Goal: Information Seeking & Learning: Learn about a topic

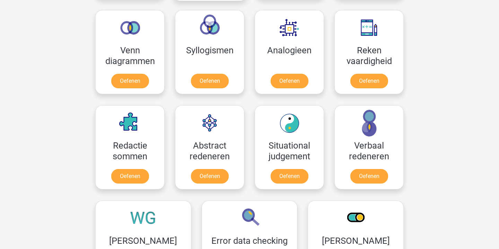
scroll to position [457, 0]
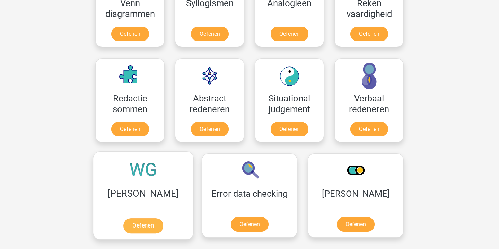
click at [141, 218] on link "Oefenen" at bounding box center [142, 225] width 39 height 15
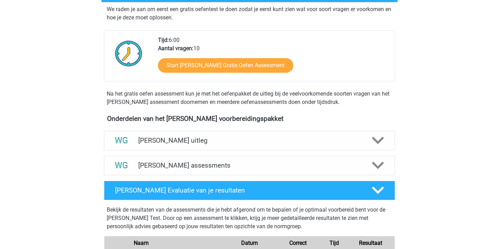
scroll to position [154, 0]
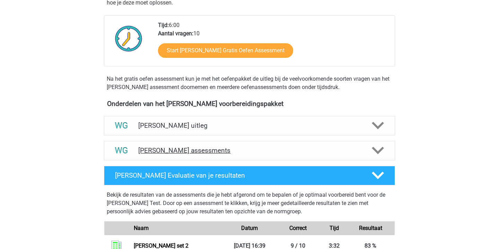
click at [218, 152] on h4 "Watson Glaser assessments" at bounding box center [249, 151] width 222 height 8
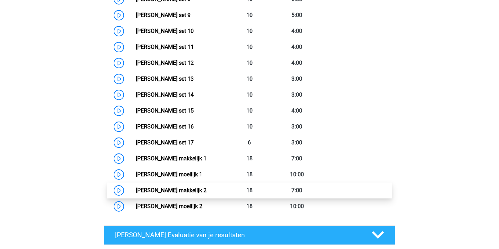
scroll to position [480, 0]
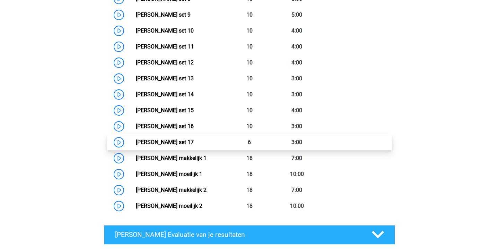
click at [136, 142] on link "Watson Glaser set 17" at bounding box center [165, 142] width 58 height 7
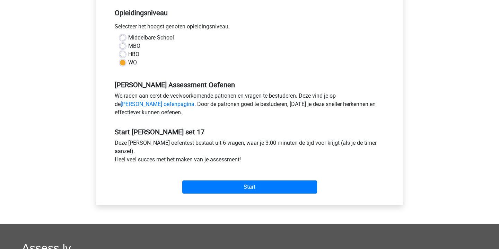
scroll to position [141, 0]
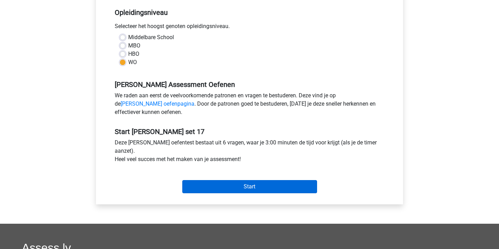
click at [242, 188] on input "Start" at bounding box center [249, 186] width 135 height 13
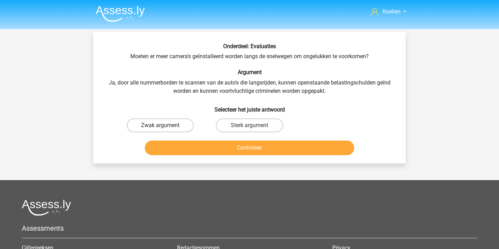
click at [181, 122] on label "Zwak argument" at bounding box center [160, 125] width 67 height 14
click at [165, 125] on input "Zwak argument" at bounding box center [162, 127] width 5 height 5
radio input "true"
click at [270, 147] on button "Controleer" at bounding box center [250, 148] width 210 height 15
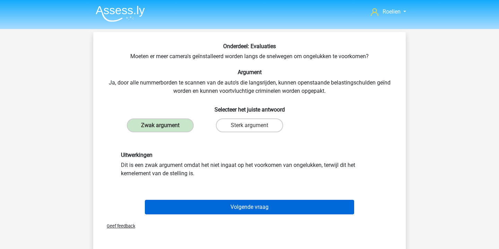
click at [272, 206] on button "Volgende vraag" at bounding box center [250, 207] width 210 height 15
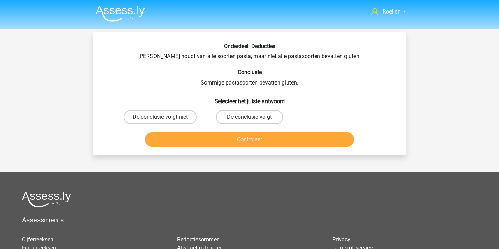
scroll to position [32, 0]
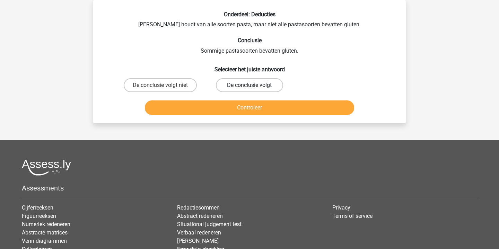
click at [257, 86] on label "De conclusie volgt" at bounding box center [249, 85] width 67 height 14
click at [254, 86] on input "De conclusie volgt" at bounding box center [251, 87] width 5 height 5
radio input "true"
click at [260, 105] on button "Controleer" at bounding box center [250, 107] width 210 height 15
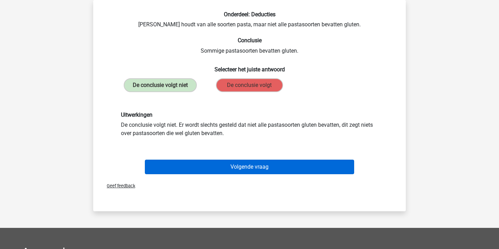
click at [245, 163] on button "Volgende vraag" at bounding box center [250, 167] width 210 height 15
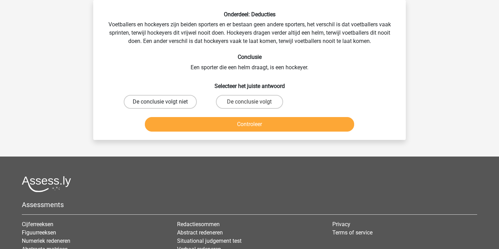
click at [180, 98] on label "De conclusie volgt niet" at bounding box center [160, 102] width 73 height 14
click at [165, 102] on input "De conclusie volgt niet" at bounding box center [162, 104] width 5 height 5
radio input "true"
click at [289, 127] on button "Controleer" at bounding box center [250, 124] width 210 height 15
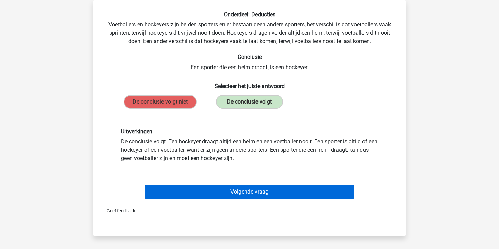
click at [275, 191] on button "Volgende vraag" at bounding box center [250, 192] width 210 height 15
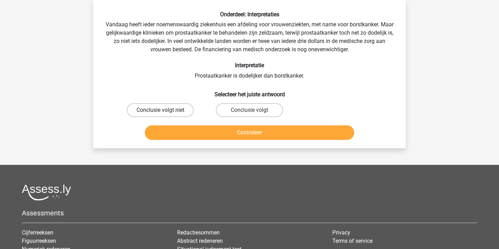
click at [175, 109] on label "Conclusie volgt niet" at bounding box center [160, 110] width 67 height 14
click at [165, 110] on input "Conclusie volgt niet" at bounding box center [162, 112] width 5 height 5
radio input "true"
click at [244, 134] on button "Controleer" at bounding box center [250, 132] width 210 height 15
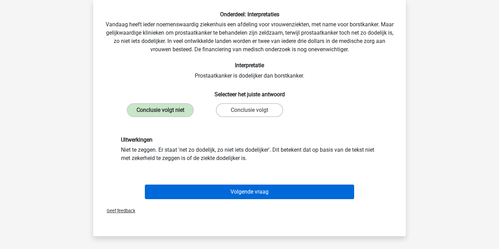
click at [275, 194] on button "Volgende vraag" at bounding box center [250, 192] width 210 height 15
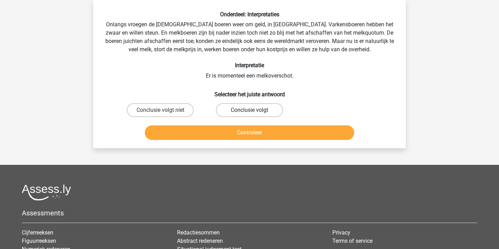
click at [255, 108] on label "Conclusie volgt" at bounding box center [249, 110] width 67 height 14
click at [254, 110] on input "Conclusie volgt" at bounding box center [251, 112] width 5 height 5
radio input "true"
click at [265, 132] on button "Controleer" at bounding box center [250, 132] width 210 height 15
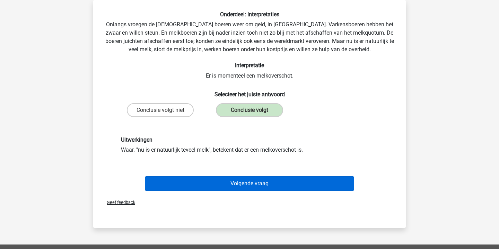
click at [276, 188] on button "Volgende vraag" at bounding box center [250, 183] width 210 height 15
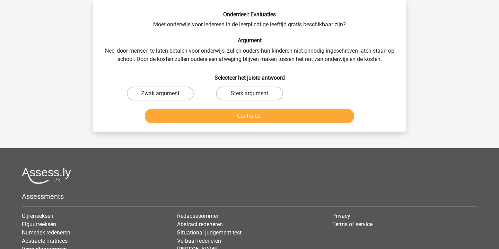
click at [182, 89] on label "Zwak argument" at bounding box center [160, 94] width 67 height 14
click at [165, 94] on input "Zwak argument" at bounding box center [162, 96] width 5 height 5
radio input "true"
click at [250, 116] on button "Controleer" at bounding box center [250, 116] width 210 height 15
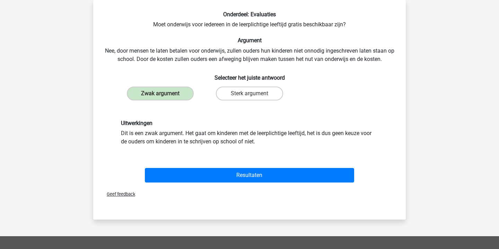
scroll to position [36, 0]
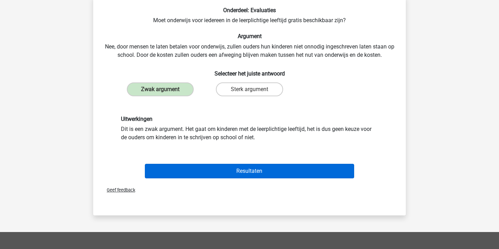
click at [277, 166] on button "Resultaten" at bounding box center [250, 171] width 210 height 15
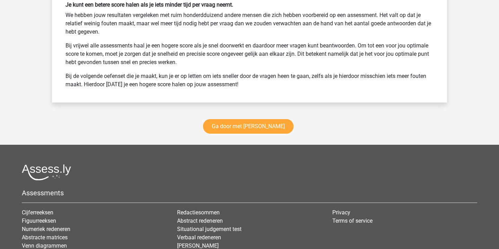
scroll to position [864, 0]
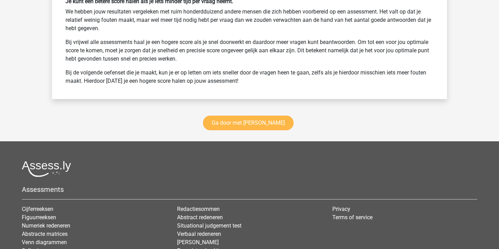
click at [273, 123] on link "Ga door met [PERSON_NAME]" at bounding box center [248, 123] width 90 height 15
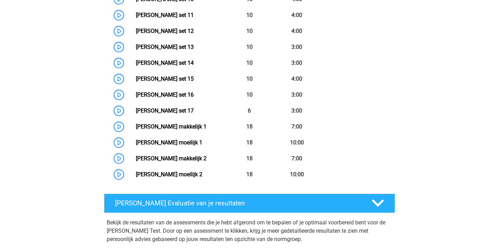
scroll to position [491, 0]
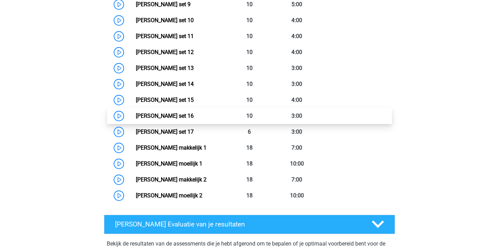
click at [136, 115] on link "Watson Glaser set 16" at bounding box center [165, 116] width 58 height 7
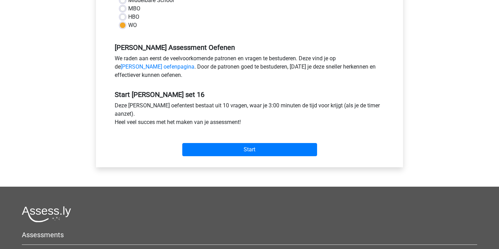
scroll to position [179, 0]
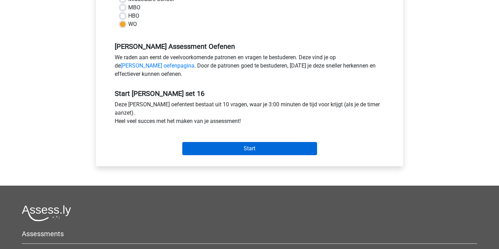
click at [242, 146] on input "Start" at bounding box center [249, 148] width 135 height 13
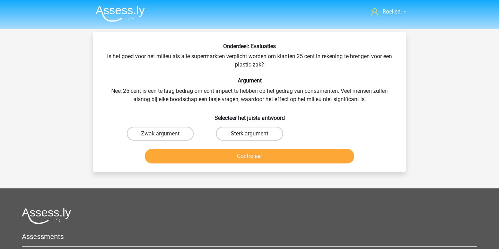
click at [257, 136] on label "Sterk argument" at bounding box center [249, 134] width 67 height 14
click at [254, 136] on input "Sterk argument" at bounding box center [251, 136] width 5 height 5
radio input "true"
click at [271, 156] on button "Controleer" at bounding box center [250, 156] width 210 height 15
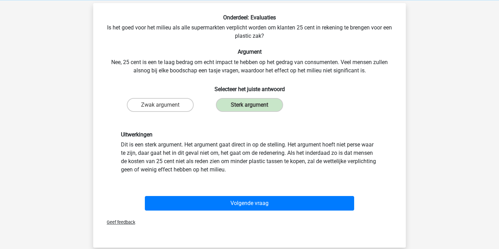
scroll to position [32, 0]
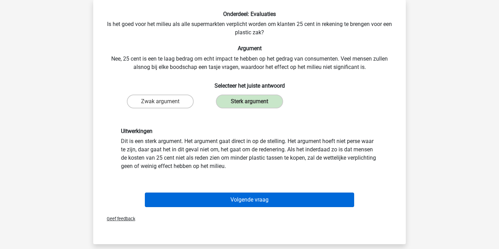
click at [273, 196] on button "Volgende vraag" at bounding box center [250, 200] width 210 height 15
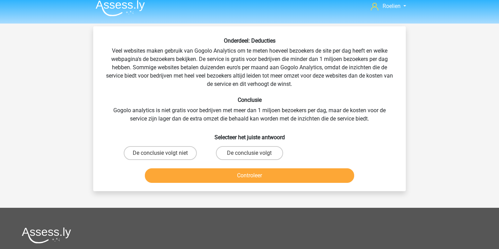
scroll to position [0, 0]
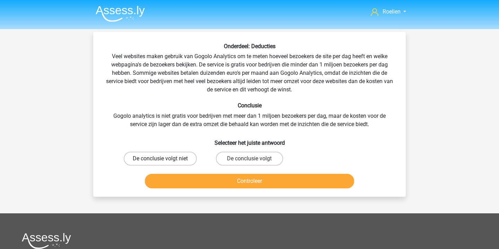
click at [183, 158] on label "De conclusie volgt niet" at bounding box center [160, 159] width 73 height 14
click at [165, 159] on input "De conclusie volgt niet" at bounding box center [162, 161] width 5 height 5
radio input "true"
click at [276, 186] on button "Controleer" at bounding box center [250, 181] width 210 height 15
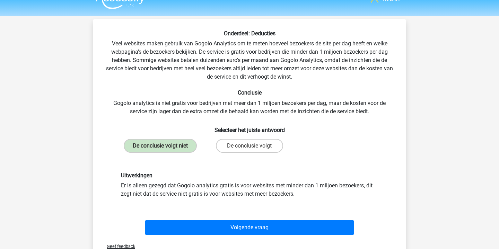
scroll to position [13, 0]
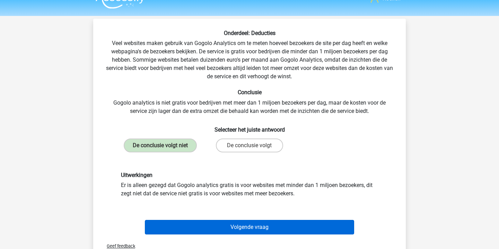
click at [274, 224] on button "Volgende vraag" at bounding box center [250, 227] width 210 height 15
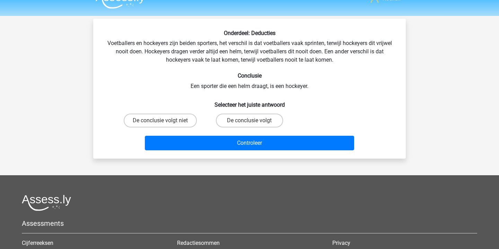
scroll to position [32, 0]
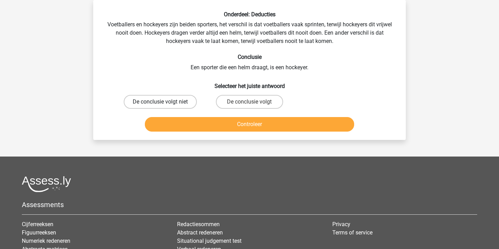
click at [186, 103] on label "De conclusie volgt niet" at bounding box center [160, 102] width 73 height 14
click at [165, 103] on input "De conclusie volgt niet" at bounding box center [162, 104] width 5 height 5
radio input "true"
click at [251, 121] on button "Controleer" at bounding box center [250, 124] width 210 height 15
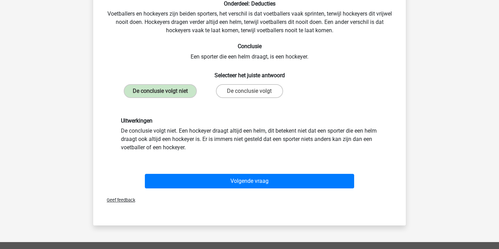
scroll to position [44, 0]
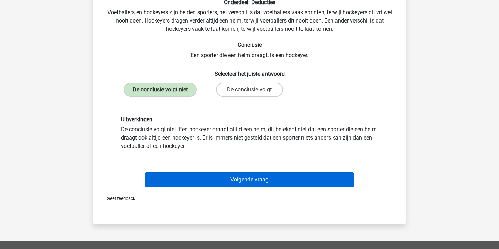
click at [259, 179] on button "Volgende vraag" at bounding box center [250, 180] width 210 height 15
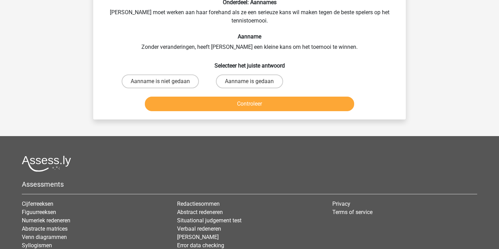
scroll to position [32, 0]
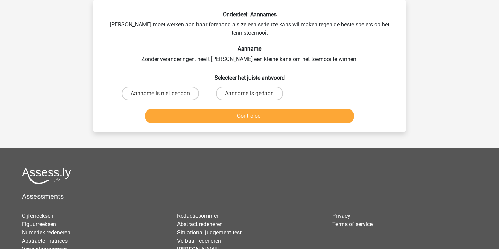
click at [249, 96] on input "Aanname is gedaan" at bounding box center [251, 96] width 5 height 5
radio input "true"
click at [265, 116] on button "Controleer" at bounding box center [250, 116] width 210 height 15
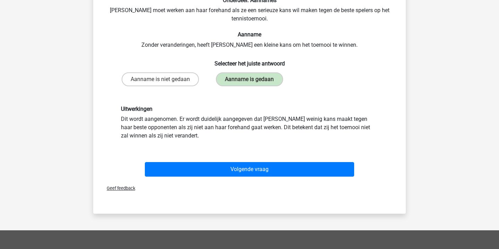
scroll to position [47, 0]
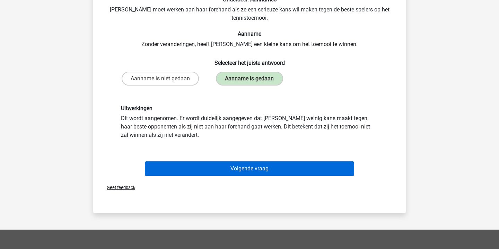
click at [264, 168] on button "Volgende vraag" at bounding box center [250, 168] width 210 height 15
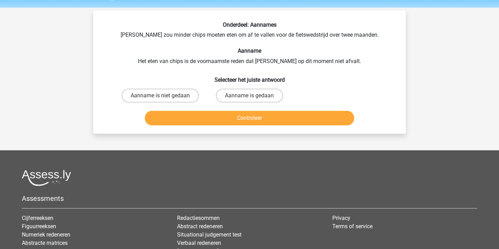
scroll to position [20, 0]
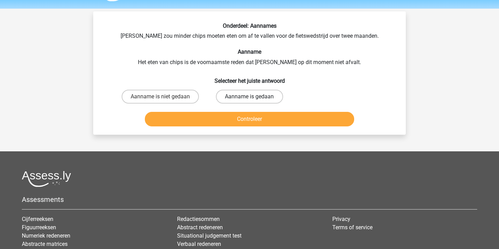
click at [263, 98] on label "Aanname is gedaan" at bounding box center [249, 97] width 67 height 14
click at [254, 98] on input "Aanname is gedaan" at bounding box center [251, 99] width 5 height 5
radio input "true"
click at [265, 121] on button "Controleer" at bounding box center [250, 119] width 210 height 15
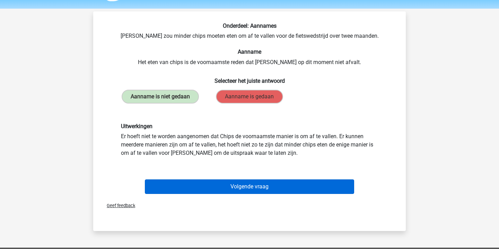
click at [264, 192] on button "Volgende vraag" at bounding box center [250, 186] width 210 height 15
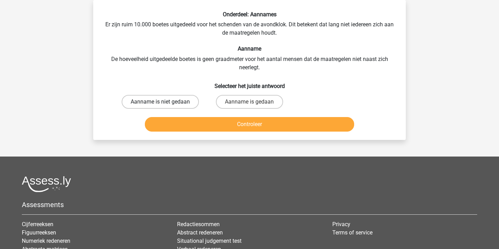
click at [179, 99] on label "Aanname is niet gedaan" at bounding box center [160, 102] width 77 height 14
click at [165, 102] on input "Aanname is niet gedaan" at bounding box center [162, 104] width 5 height 5
radio input "true"
click at [256, 102] on label "Aanname is gedaan" at bounding box center [249, 102] width 67 height 14
click at [254, 102] on input "Aanname is gedaan" at bounding box center [251, 104] width 5 height 5
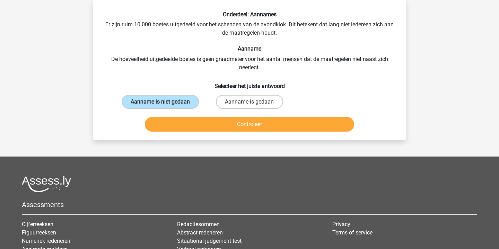
radio input "true"
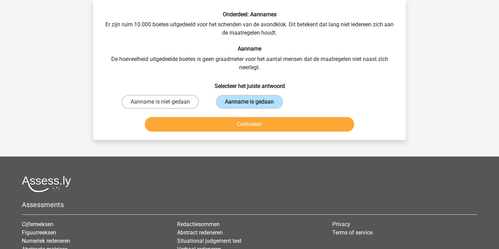
click at [250, 122] on button "Controleer" at bounding box center [250, 124] width 210 height 15
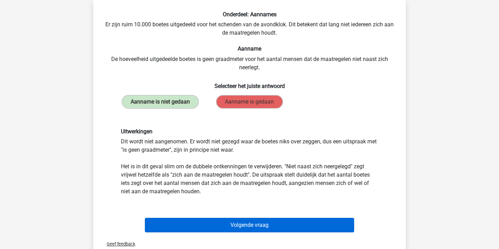
click at [249, 232] on button "Volgende vraag" at bounding box center [250, 225] width 210 height 15
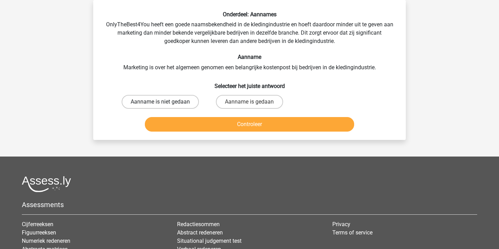
click at [176, 99] on label "Aanname is niet gedaan" at bounding box center [160, 102] width 77 height 14
click at [165, 102] on input "Aanname is niet gedaan" at bounding box center [162, 104] width 5 height 5
radio input "true"
click at [247, 132] on button "Controleer" at bounding box center [250, 124] width 210 height 15
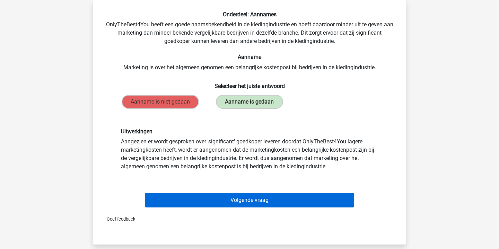
click at [263, 201] on button "Volgende vraag" at bounding box center [250, 200] width 210 height 15
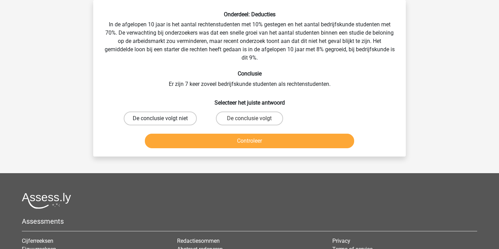
click at [180, 117] on label "De conclusie volgt niet" at bounding box center [160, 119] width 73 height 14
click at [165, 118] on input "De conclusie volgt niet" at bounding box center [162, 120] width 5 height 5
radio input "true"
click at [258, 144] on button "Controleer" at bounding box center [250, 141] width 210 height 15
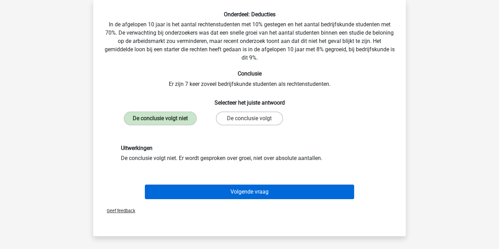
click at [270, 194] on button "Volgende vraag" at bounding box center [250, 192] width 210 height 15
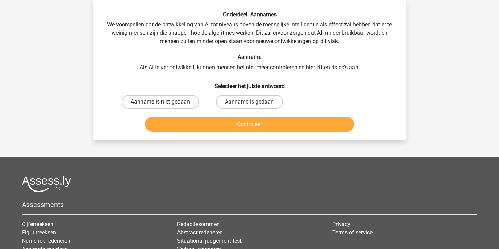
click at [184, 100] on label "Aanname is niet gedaan" at bounding box center [160, 102] width 77 height 14
click at [165, 102] on input "Aanname is niet gedaan" at bounding box center [162, 104] width 5 height 5
radio input "true"
click at [253, 132] on button "Controleer" at bounding box center [250, 124] width 210 height 15
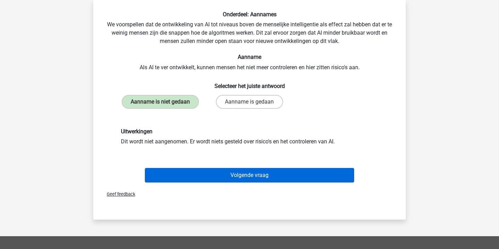
click at [254, 183] on button "Volgende vraag" at bounding box center [250, 175] width 210 height 15
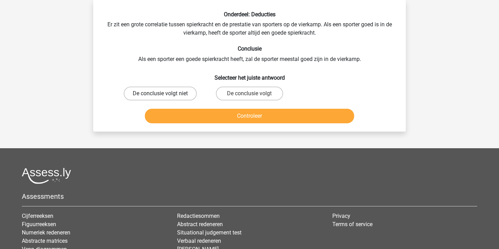
click at [176, 90] on label "De conclusie volgt niet" at bounding box center [160, 94] width 73 height 14
click at [165, 94] on input "De conclusie volgt niet" at bounding box center [162, 96] width 5 height 5
radio input "true"
click at [251, 115] on button "Controleer" at bounding box center [250, 116] width 210 height 15
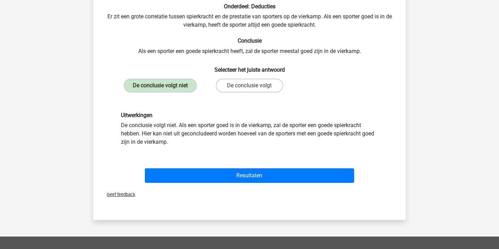
scroll to position [41, 0]
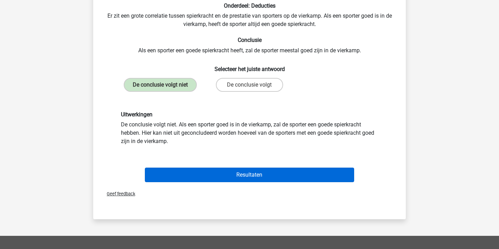
click at [268, 178] on button "Resultaten" at bounding box center [250, 175] width 210 height 15
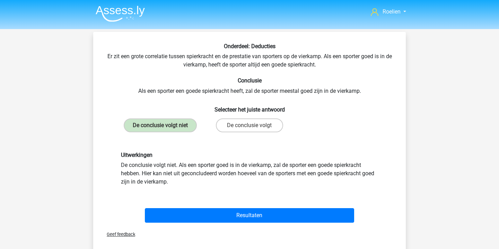
scroll to position [0, 0]
click at [125, 17] on img at bounding box center [120, 14] width 49 height 16
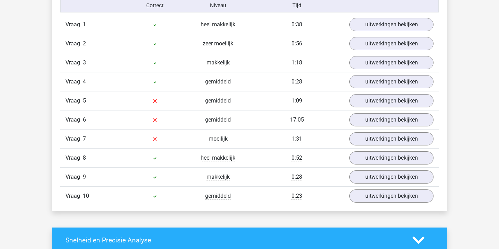
scroll to position [444, 0]
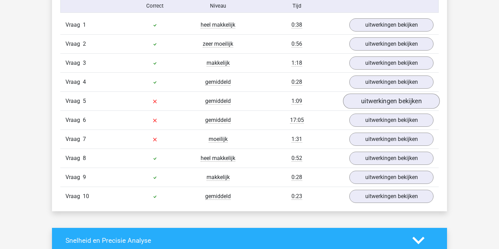
click at [378, 104] on link "uitwerkingen bekijken" at bounding box center [391, 101] width 97 height 15
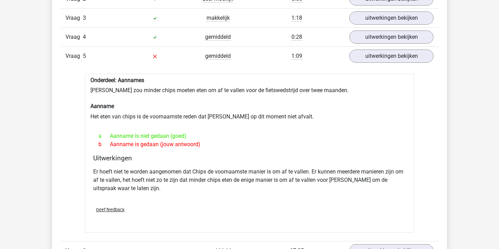
scroll to position [493, 0]
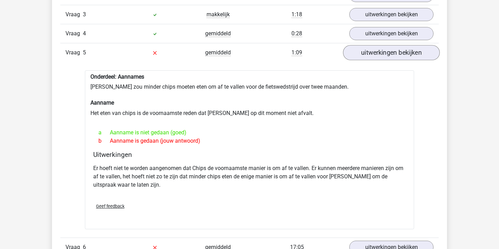
click at [383, 54] on link "uitwerkingen bekijken" at bounding box center [391, 52] width 97 height 15
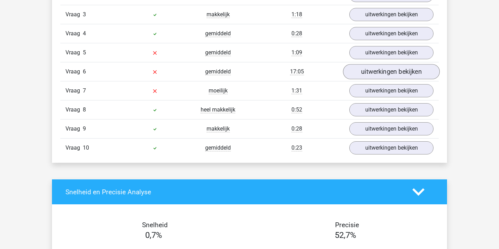
click at [378, 76] on link "uitwerkingen bekijken" at bounding box center [391, 71] width 97 height 15
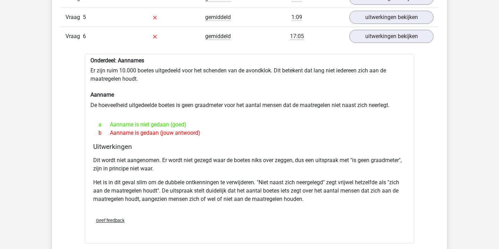
scroll to position [530, 0]
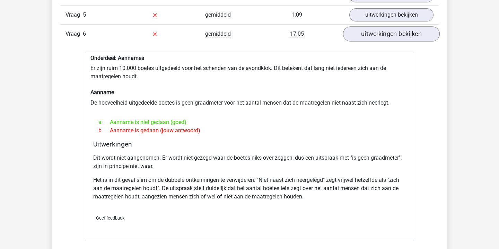
click at [377, 32] on link "uitwerkingen bekijken" at bounding box center [391, 33] width 97 height 15
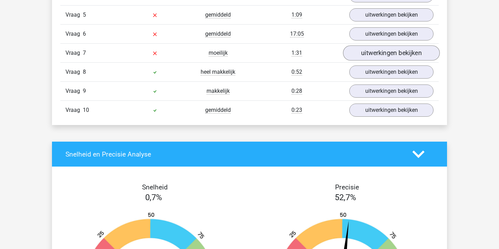
click at [377, 58] on link "uitwerkingen bekijken" at bounding box center [391, 52] width 97 height 15
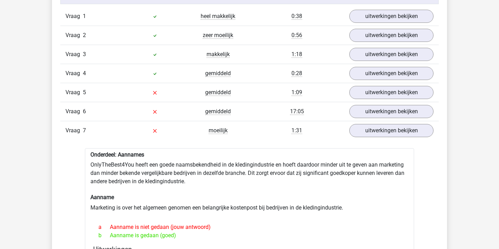
scroll to position [450, 0]
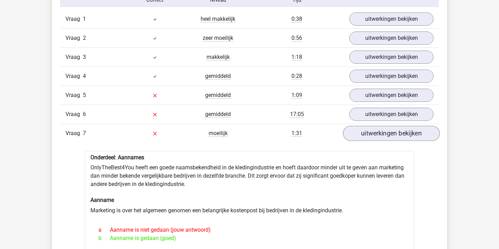
click at [367, 133] on link "uitwerkingen bekijken" at bounding box center [391, 133] width 97 height 15
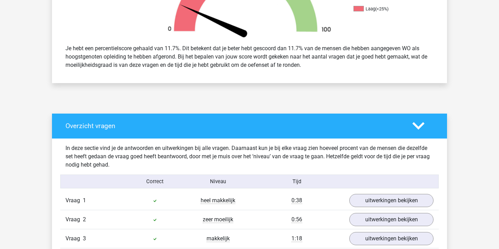
scroll to position [238, 0]
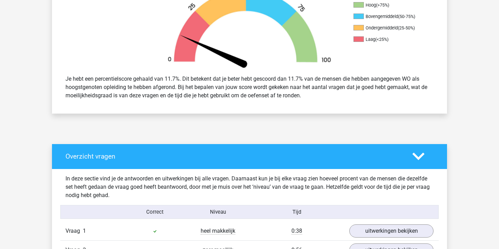
click at [418, 156] on icon at bounding box center [418, 156] width 12 height 12
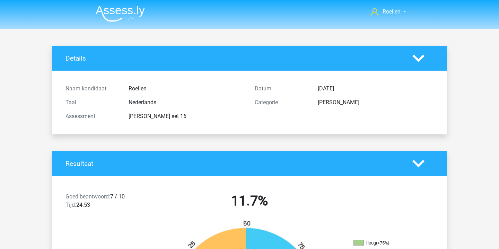
scroll to position [0, 0]
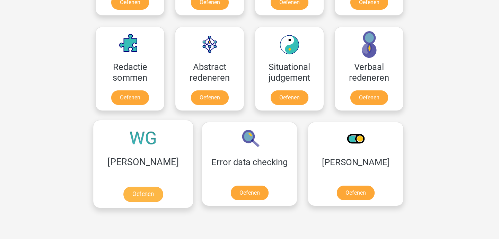
scroll to position [500, 0]
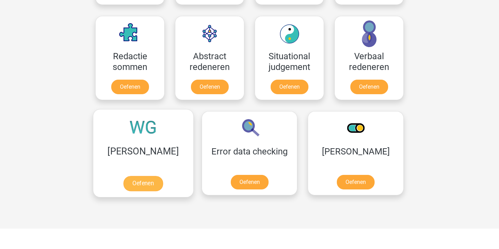
click at [142, 177] on link "Oefenen" at bounding box center [142, 183] width 39 height 15
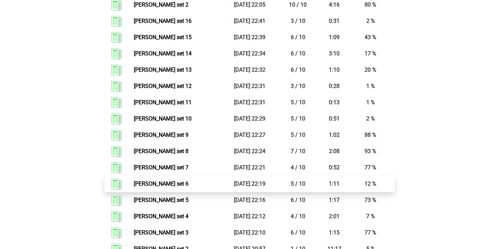
scroll to position [412, 0]
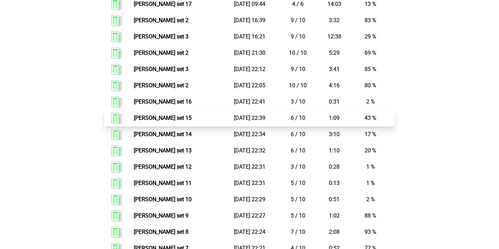
click at [186, 115] on link "Watson glaser set 15" at bounding box center [163, 118] width 58 height 7
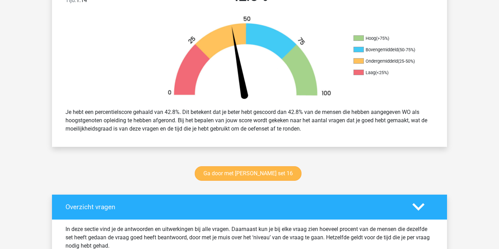
scroll to position [208, 0]
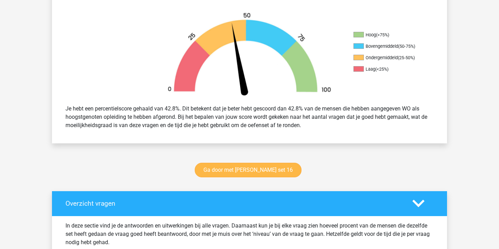
click at [257, 171] on link "Ga door met [PERSON_NAME] set 16" at bounding box center [248, 170] width 107 height 15
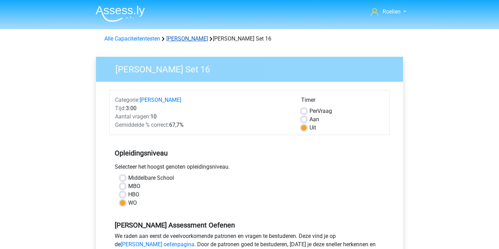
click at [193, 40] on link "Watson Glaser" at bounding box center [187, 38] width 42 height 7
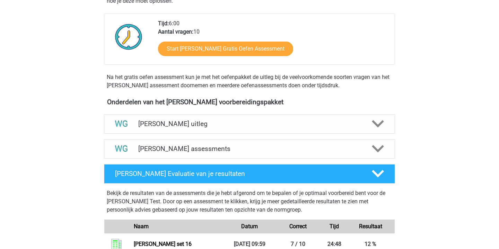
scroll to position [192, 0]
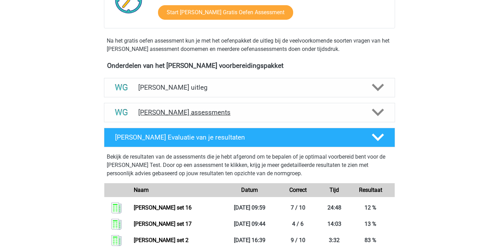
click at [210, 116] on h4 "[PERSON_NAME] assessments" at bounding box center [249, 112] width 222 height 8
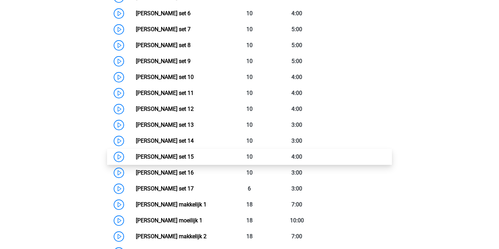
scroll to position [440, 0]
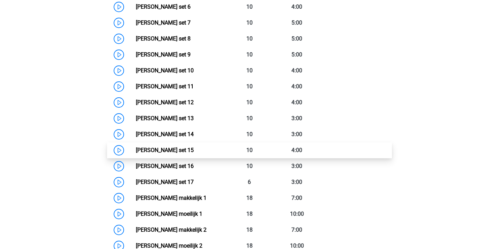
click at [163, 150] on link "[PERSON_NAME] set 15" at bounding box center [165, 150] width 58 height 7
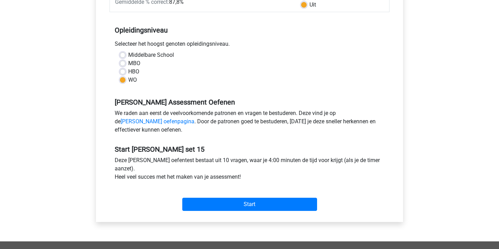
scroll to position [130, 0]
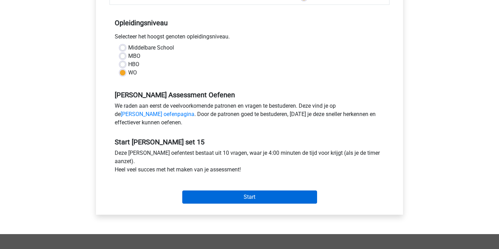
click at [246, 199] on input "Start" at bounding box center [249, 197] width 135 height 13
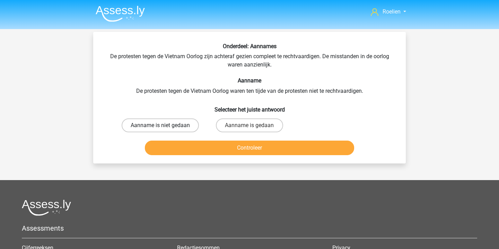
click at [182, 127] on label "Aanname is niet gedaan" at bounding box center [160, 125] width 77 height 14
click at [165, 127] on input "Aanname is niet gedaan" at bounding box center [162, 127] width 5 height 5
radio input "true"
click at [250, 155] on button "Controleer" at bounding box center [250, 148] width 210 height 15
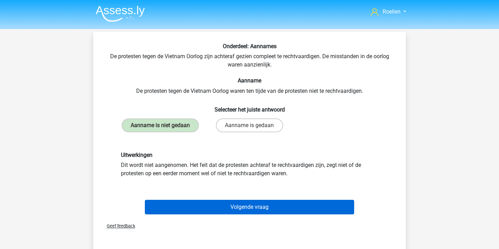
click at [262, 212] on button "Volgende vraag" at bounding box center [250, 207] width 210 height 15
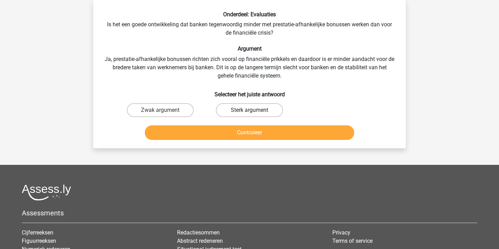
click at [260, 110] on label "Sterk argument" at bounding box center [249, 110] width 67 height 14
click at [254, 110] on input "Sterk argument" at bounding box center [251, 112] width 5 height 5
radio input "true"
click at [268, 136] on button "Controleer" at bounding box center [250, 132] width 210 height 15
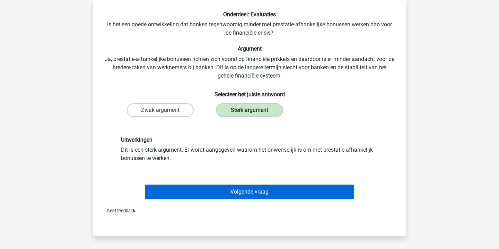
click at [272, 191] on button "Volgende vraag" at bounding box center [250, 192] width 210 height 15
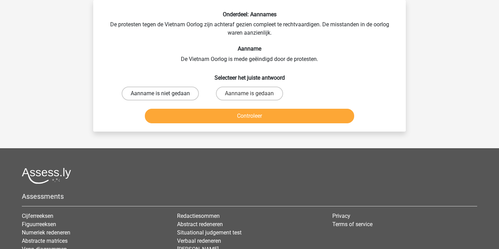
click at [178, 97] on label "Aanname is niet gedaan" at bounding box center [160, 94] width 77 height 14
click at [165, 97] on input "Aanname is niet gedaan" at bounding box center [162, 96] width 5 height 5
radio input "true"
click at [245, 122] on button "Controleer" at bounding box center [250, 116] width 210 height 15
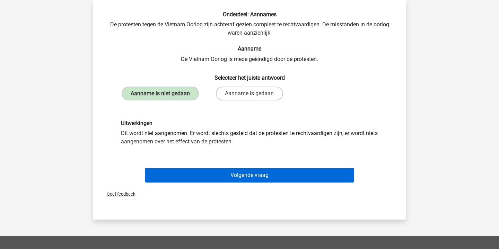
click at [255, 182] on button "Volgende vraag" at bounding box center [250, 175] width 210 height 15
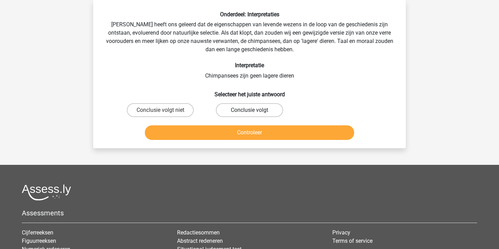
click at [238, 112] on label "Conclusie volgt" at bounding box center [249, 110] width 67 height 14
click at [249, 112] on input "Conclusie volgt" at bounding box center [251, 112] width 5 height 5
radio input "true"
click at [257, 131] on button "Controleer" at bounding box center [250, 132] width 210 height 15
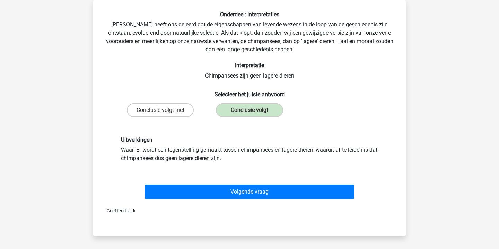
scroll to position [41, 0]
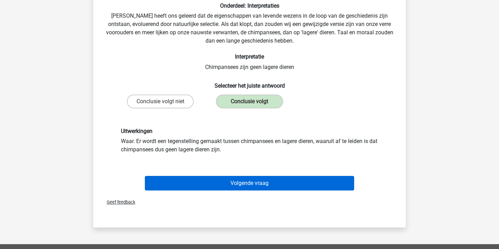
click at [258, 179] on button "Volgende vraag" at bounding box center [250, 183] width 210 height 15
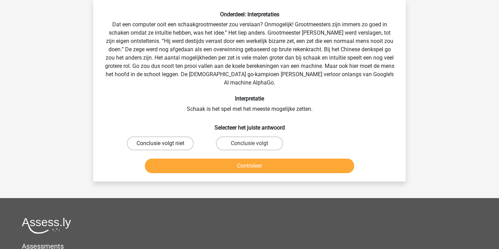
click at [170, 144] on label "Conclusie volgt niet" at bounding box center [160, 143] width 67 height 14
click at [165, 144] on input "Conclusie volgt niet" at bounding box center [162, 145] width 5 height 5
radio input "true"
click at [263, 165] on button "Controleer" at bounding box center [250, 166] width 210 height 15
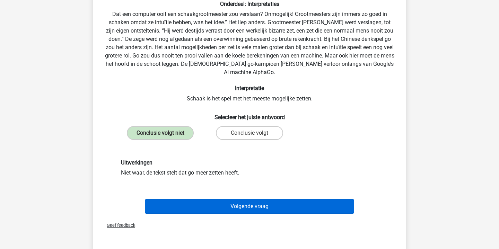
click at [264, 205] on button "Volgende vraag" at bounding box center [250, 206] width 210 height 15
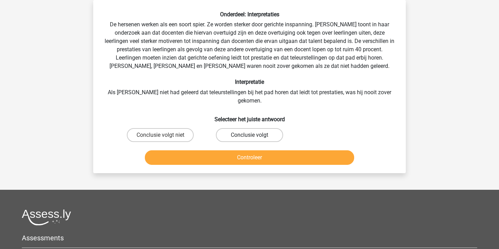
click at [237, 128] on label "Conclusie volgt" at bounding box center [249, 135] width 67 height 14
click at [249, 135] on input "Conclusie volgt" at bounding box center [251, 137] width 5 height 5
radio input "true"
click at [266, 151] on button "Controleer" at bounding box center [250, 157] width 210 height 15
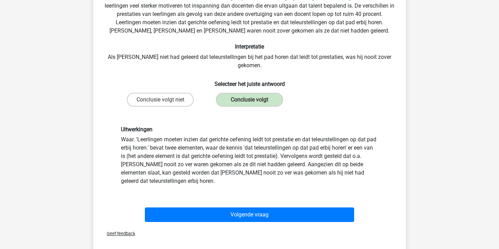
scroll to position [73, 0]
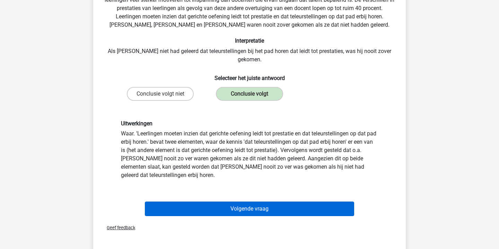
click at [270, 202] on button "Volgende vraag" at bounding box center [250, 209] width 210 height 15
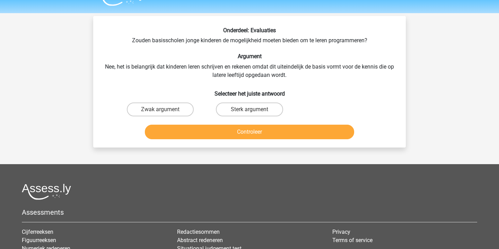
scroll to position [12, 0]
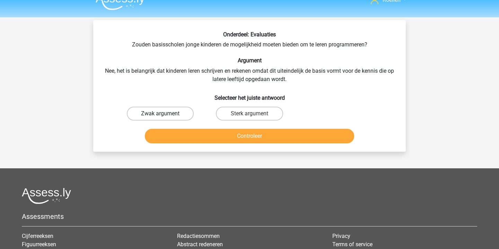
click at [178, 111] on label "Zwak argument" at bounding box center [160, 114] width 67 height 14
click at [165, 114] on input "Zwak argument" at bounding box center [162, 116] width 5 height 5
radio input "true"
click at [284, 140] on button "Controleer" at bounding box center [250, 136] width 210 height 15
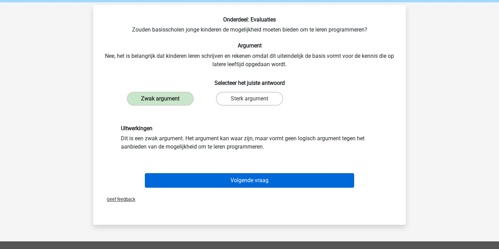
scroll to position [27, 0]
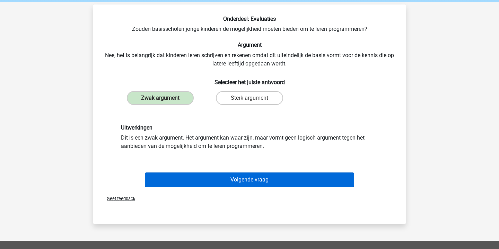
click at [279, 184] on button "Volgende vraag" at bounding box center [250, 180] width 210 height 15
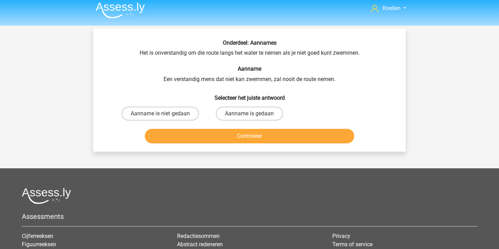
scroll to position [0, 0]
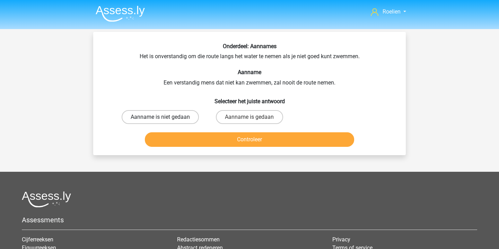
click at [187, 115] on label "Aanname is niet gedaan" at bounding box center [160, 117] width 77 height 14
click at [165, 117] on input "Aanname is niet gedaan" at bounding box center [162, 119] width 5 height 5
radio input "true"
click at [257, 147] on button "Controleer" at bounding box center [250, 139] width 210 height 15
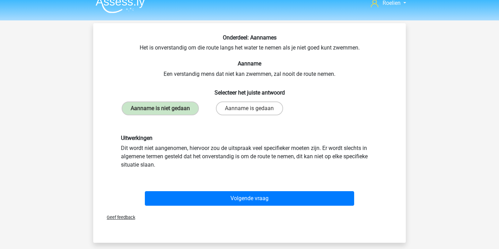
scroll to position [10, 0]
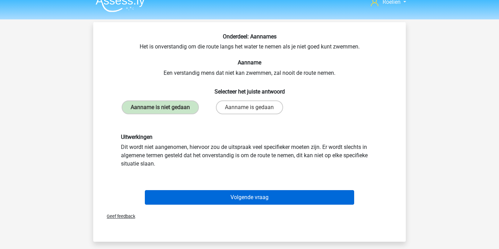
click at [267, 204] on button "Volgende vraag" at bounding box center [250, 197] width 210 height 15
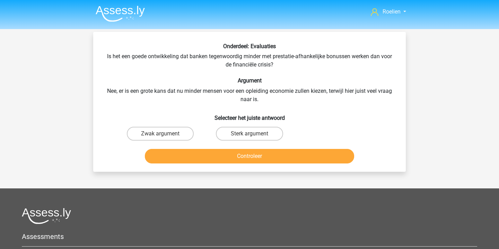
scroll to position [0, 0]
click at [172, 132] on label "Zwak argument" at bounding box center [160, 134] width 67 height 14
click at [165, 134] on input "Zwak argument" at bounding box center [162, 136] width 5 height 5
radio input "true"
click at [261, 155] on button "Controleer" at bounding box center [250, 156] width 210 height 15
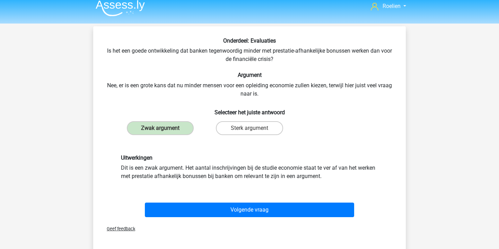
scroll to position [6, 0]
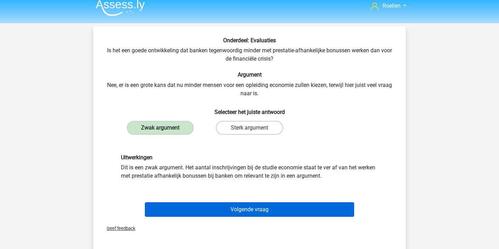
click at [257, 207] on button "Volgende vraag" at bounding box center [250, 209] width 210 height 15
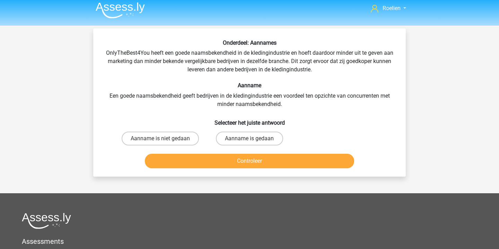
scroll to position [0, 0]
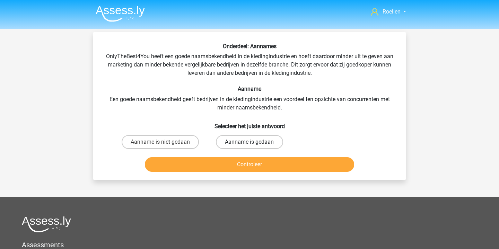
click at [253, 141] on label "Aanname is gedaan" at bounding box center [249, 142] width 67 height 14
click at [253, 142] on input "Aanname is gedaan" at bounding box center [251, 144] width 5 height 5
radio input "true"
click at [266, 167] on button "Controleer" at bounding box center [250, 164] width 210 height 15
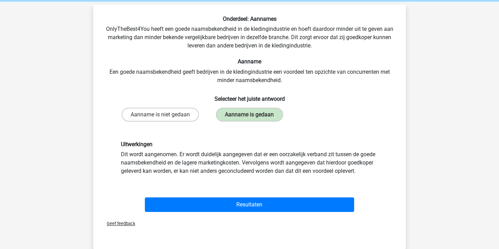
scroll to position [29, 0]
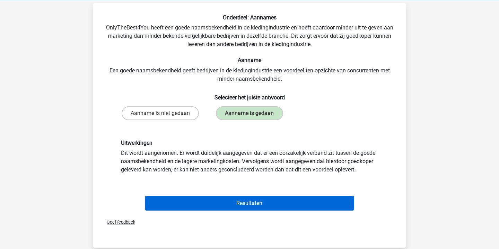
click at [257, 207] on button "Resultaten" at bounding box center [250, 203] width 210 height 15
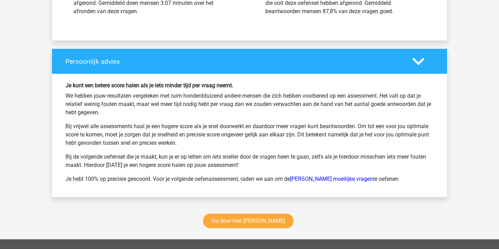
scroll to position [896, 0]
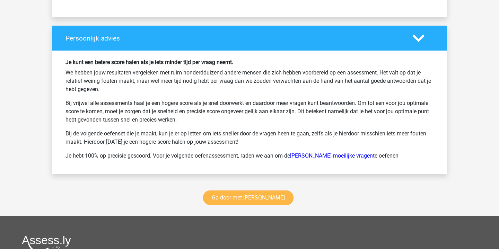
click at [253, 197] on link "Ga door met [PERSON_NAME]" at bounding box center [248, 198] width 90 height 15
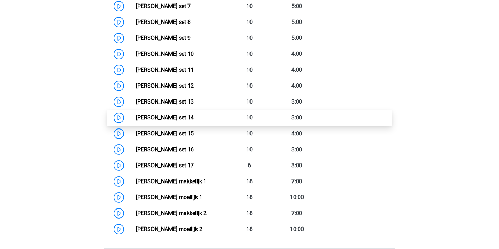
scroll to position [455, 0]
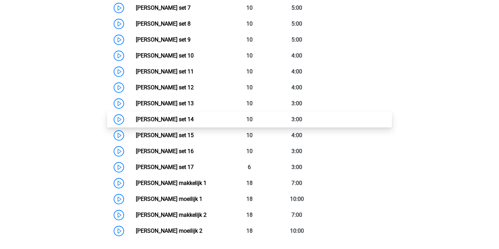
click at [136, 123] on link "[PERSON_NAME] set 14" at bounding box center [165, 119] width 58 height 7
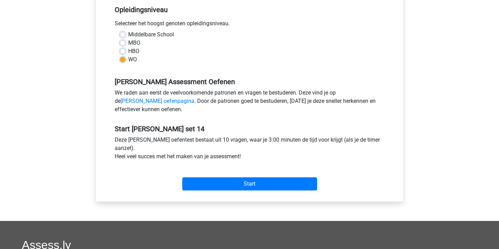
scroll to position [151, 0]
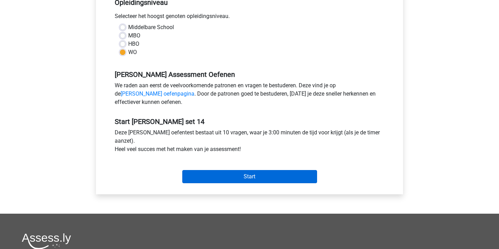
click at [252, 175] on input "Start" at bounding box center [249, 176] width 135 height 13
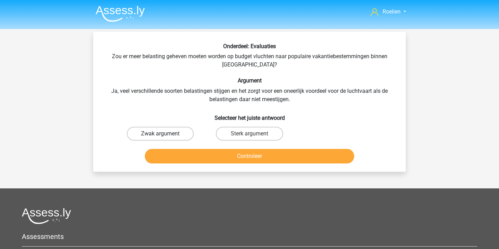
click at [179, 134] on label "Zwak argument" at bounding box center [160, 134] width 67 height 14
click at [165, 134] on input "Zwak argument" at bounding box center [162, 136] width 5 height 5
radio input "true"
click at [269, 159] on button "Controleer" at bounding box center [250, 156] width 210 height 15
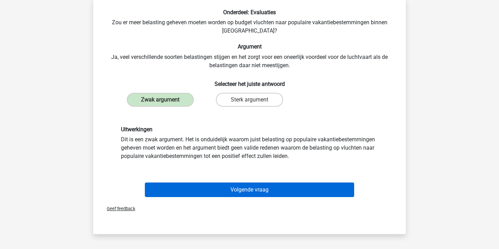
click at [280, 192] on button "Volgende vraag" at bounding box center [250, 190] width 210 height 15
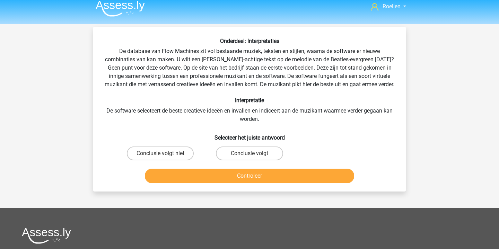
scroll to position [4, 0]
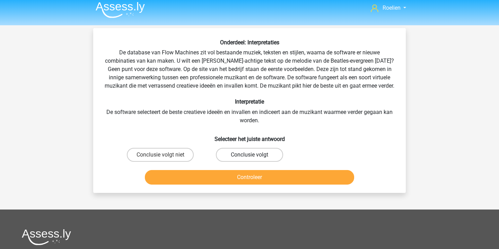
click at [232, 162] on label "Conclusie volgt" at bounding box center [249, 155] width 67 height 14
click at [249, 159] on input "Conclusie volgt" at bounding box center [251, 157] width 5 height 5
radio input "true"
click at [246, 184] on button "Controleer" at bounding box center [250, 177] width 210 height 15
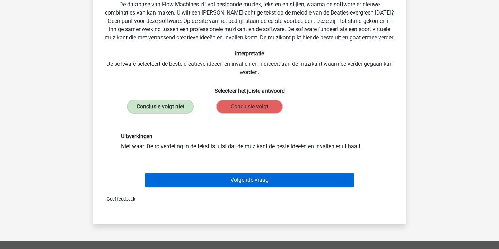
click at [262, 187] on button "Volgende vraag" at bounding box center [250, 180] width 210 height 15
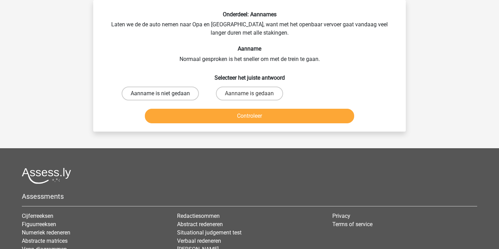
click at [188, 94] on label "Aanname is niet gedaan" at bounding box center [160, 94] width 77 height 14
click at [165, 94] on input "Aanname is niet gedaan" at bounding box center [162, 96] width 5 height 5
radio input "true"
click at [249, 123] on button "Controleer" at bounding box center [250, 116] width 210 height 15
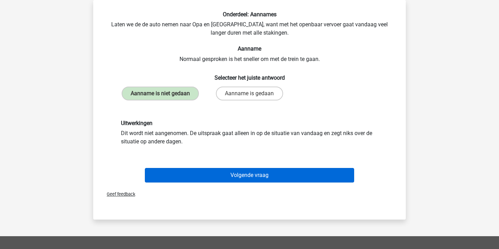
click at [257, 183] on button "Volgende vraag" at bounding box center [250, 175] width 210 height 15
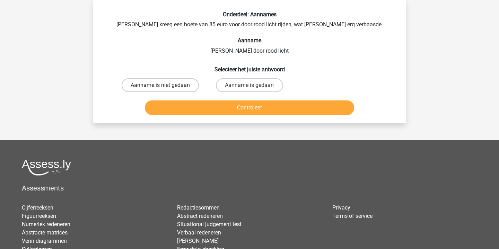
click at [181, 82] on label "Aanname is niet gedaan" at bounding box center [160, 85] width 77 height 14
click at [165, 85] on input "Aanname is niet gedaan" at bounding box center [162, 87] width 5 height 5
radio input "true"
click at [240, 115] on button "Controleer" at bounding box center [250, 107] width 210 height 15
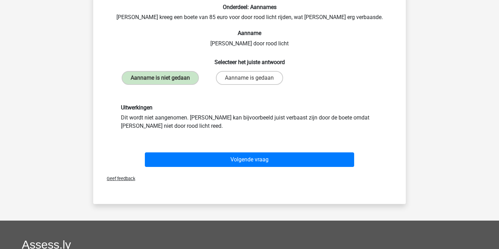
scroll to position [40, 0]
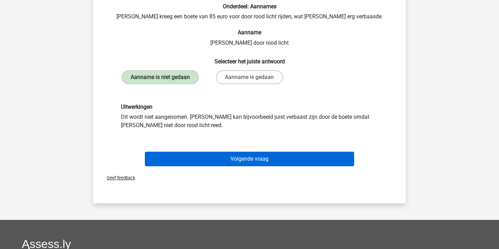
click at [273, 166] on button "Volgende vraag" at bounding box center [250, 159] width 210 height 15
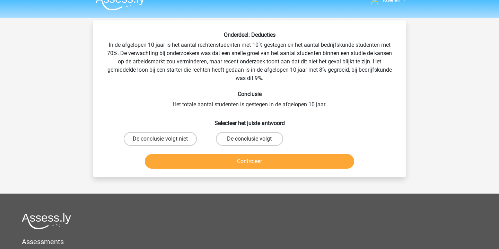
scroll to position [0, 0]
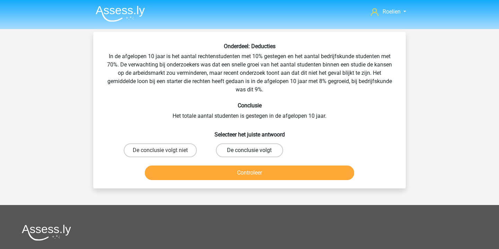
click at [257, 150] on label "De conclusie volgt" at bounding box center [249, 150] width 67 height 14
click at [254, 150] on input "De conclusie volgt" at bounding box center [251, 152] width 5 height 5
radio input "true"
click at [256, 174] on button "Controleer" at bounding box center [250, 173] width 210 height 15
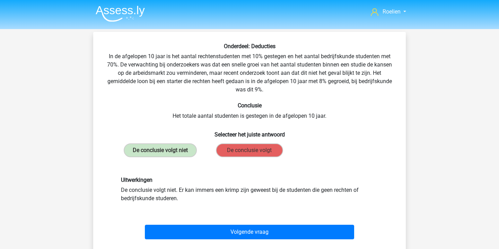
scroll to position [7, 0]
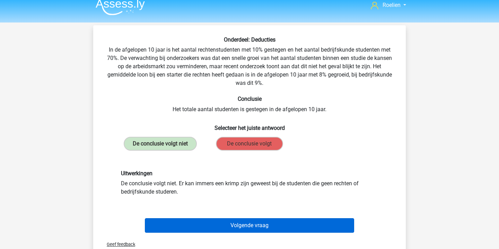
click at [269, 228] on button "Volgende vraag" at bounding box center [250, 225] width 210 height 15
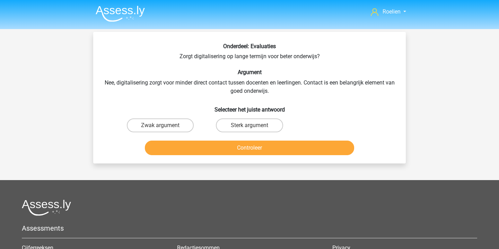
scroll to position [0, 0]
click at [177, 125] on label "Zwak argument" at bounding box center [160, 125] width 67 height 14
click at [165, 125] on input "Zwak argument" at bounding box center [162, 127] width 5 height 5
radio input "true"
click at [237, 123] on label "Sterk argument" at bounding box center [249, 125] width 67 height 14
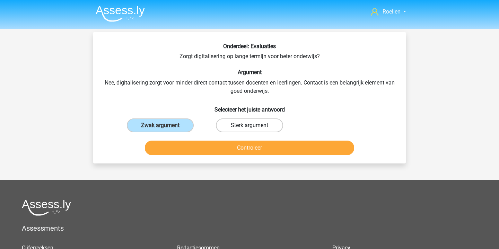
click at [249, 125] on input "Sterk argument" at bounding box center [251, 127] width 5 height 5
radio input "true"
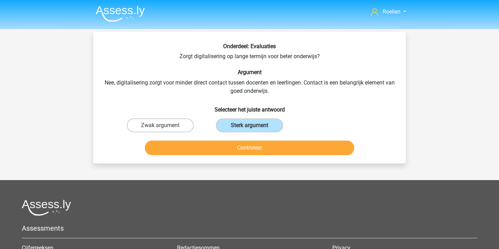
click at [255, 150] on button "Controleer" at bounding box center [250, 148] width 210 height 15
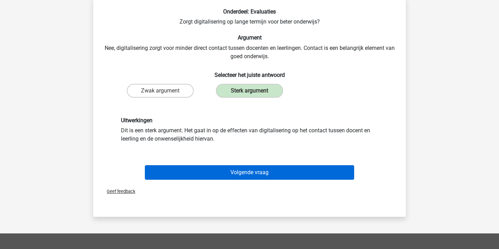
click at [254, 175] on button "Volgende vraag" at bounding box center [250, 172] width 210 height 15
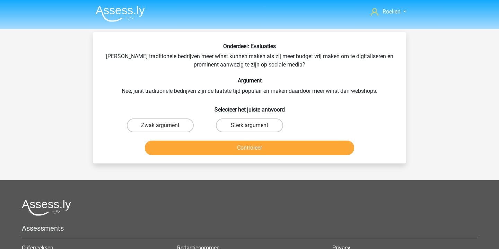
click at [160, 129] on input "Zwak argument" at bounding box center [162, 127] width 5 height 5
radio input "true"
click at [273, 146] on button "Controleer" at bounding box center [250, 148] width 210 height 15
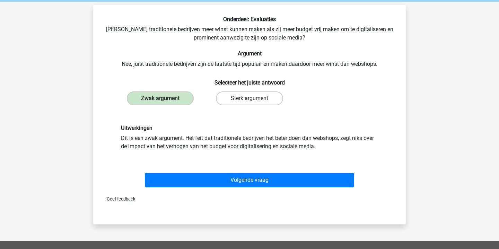
scroll to position [29, 0]
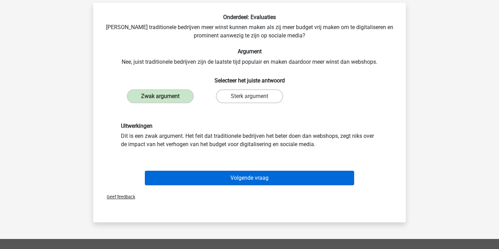
click at [267, 179] on button "Volgende vraag" at bounding box center [250, 178] width 210 height 15
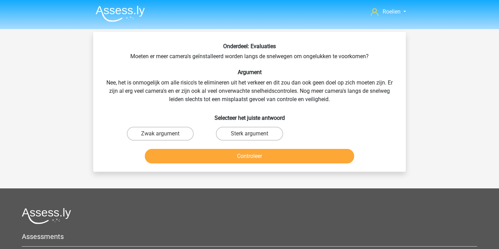
scroll to position [0, 0]
click at [247, 138] on label "Sterk argument" at bounding box center [249, 134] width 67 height 14
click at [249, 138] on input "Sterk argument" at bounding box center [251, 136] width 5 height 5
radio input "true"
click at [260, 158] on button "Controleer" at bounding box center [250, 156] width 210 height 15
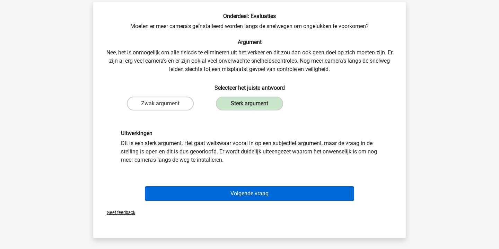
click at [255, 189] on button "Volgende vraag" at bounding box center [250, 193] width 210 height 15
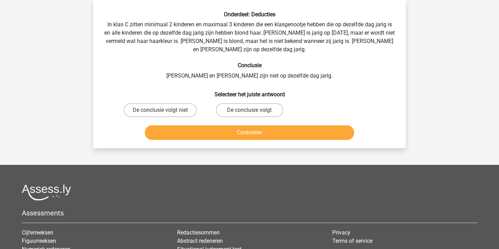
scroll to position [16, 0]
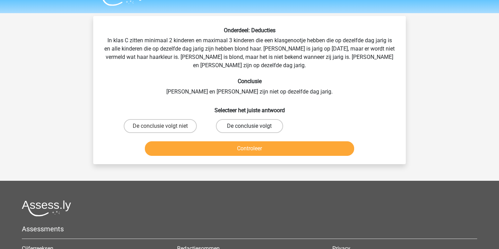
click at [259, 122] on label "De conclusie volgt" at bounding box center [249, 126] width 67 height 14
click at [254, 126] on input "De conclusie volgt" at bounding box center [251, 128] width 5 height 5
radio input "true"
click at [261, 149] on button "Controleer" at bounding box center [250, 148] width 210 height 15
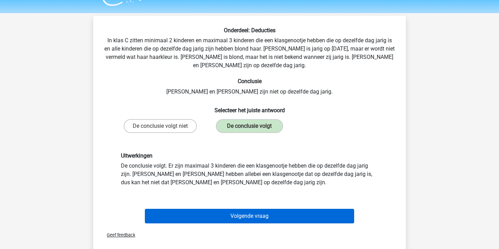
click at [260, 218] on button "Volgende vraag" at bounding box center [250, 216] width 210 height 15
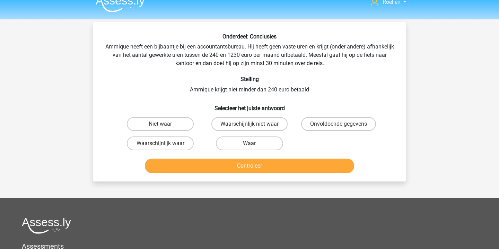
scroll to position [9, 0]
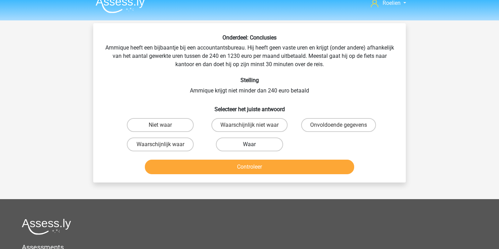
click at [263, 145] on label "Waar" at bounding box center [249, 145] width 67 height 14
click at [254, 145] on input "Waar" at bounding box center [251, 146] width 5 height 5
radio input "true"
click at [278, 169] on button "Controleer" at bounding box center [250, 167] width 210 height 15
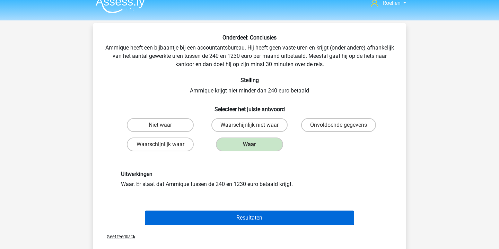
click at [262, 217] on button "Resultaten" at bounding box center [250, 218] width 210 height 15
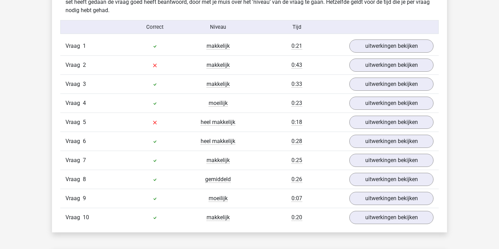
scroll to position [433, 0]
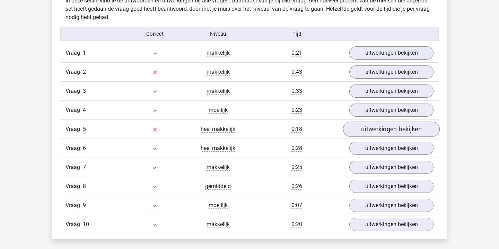
click at [369, 132] on link "uitwerkingen bekijken" at bounding box center [391, 129] width 97 height 15
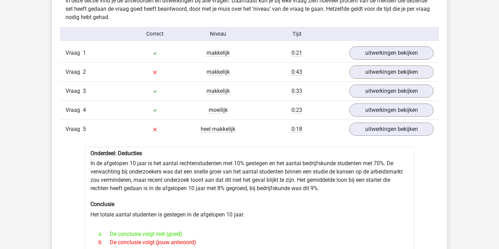
scroll to position [443, 0]
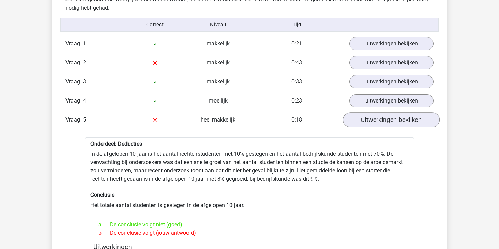
click at [372, 118] on link "uitwerkingen bekijken" at bounding box center [391, 119] width 97 height 15
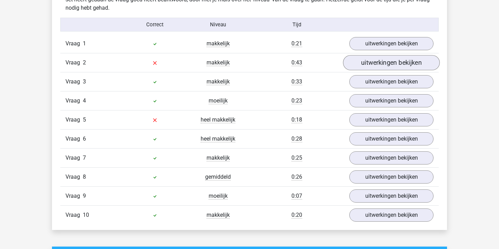
click at [385, 62] on link "uitwerkingen bekijken" at bounding box center [391, 62] width 97 height 15
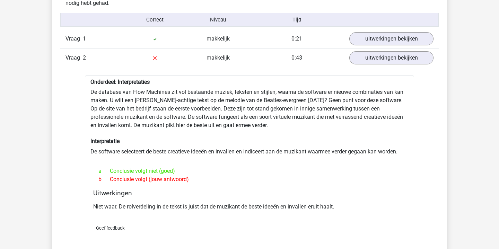
scroll to position [448, 0]
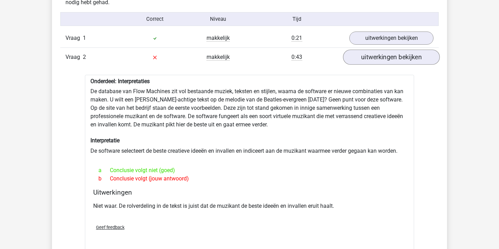
click at [394, 53] on link "uitwerkingen bekijken" at bounding box center [391, 57] width 97 height 15
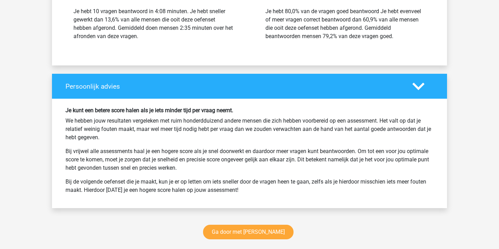
scroll to position [929, 0]
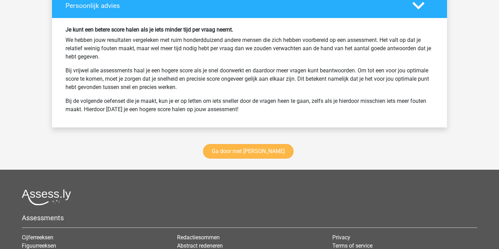
click at [250, 150] on link "Ga door met [PERSON_NAME]" at bounding box center [248, 151] width 90 height 15
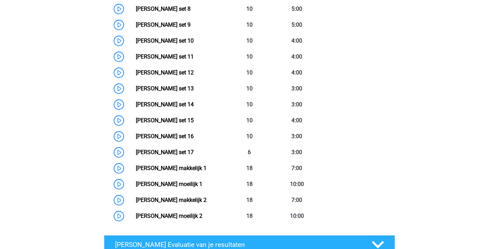
scroll to position [469, 0]
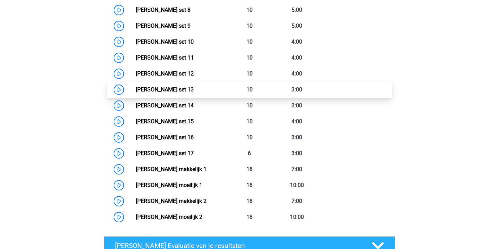
click at [136, 91] on link "[PERSON_NAME] set 13" at bounding box center [165, 89] width 58 height 7
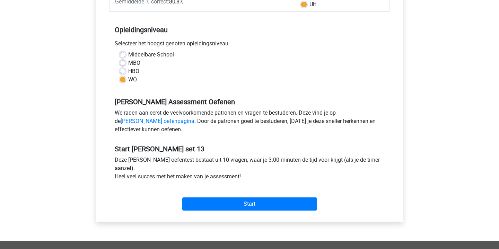
scroll to position [145, 0]
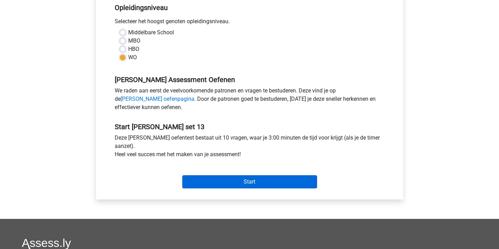
click at [260, 187] on input "Start" at bounding box center [249, 181] width 135 height 13
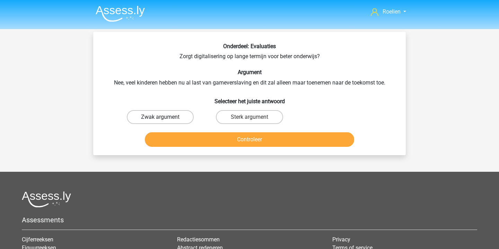
click at [185, 116] on label "Zwak argument" at bounding box center [160, 117] width 67 height 14
click at [165, 117] on input "Zwak argument" at bounding box center [162, 119] width 5 height 5
radio input "true"
click at [251, 140] on button "Controleer" at bounding box center [250, 139] width 210 height 15
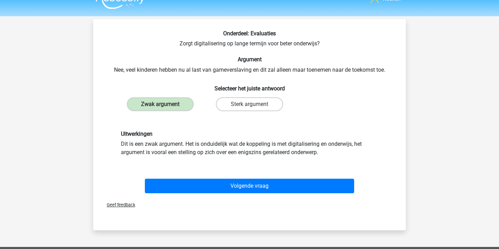
scroll to position [14, 0]
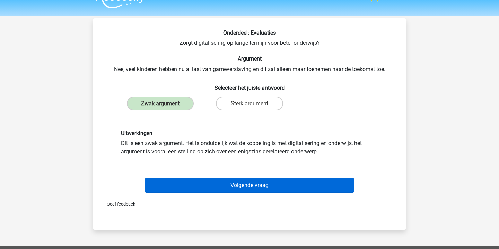
click at [264, 184] on button "Volgende vraag" at bounding box center [250, 185] width 210 height 15
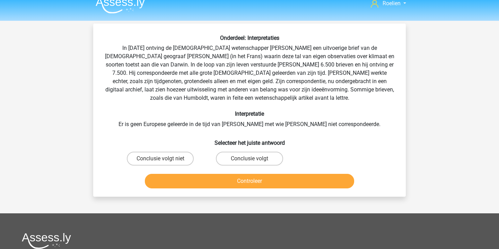
scroll to position [0, 0]
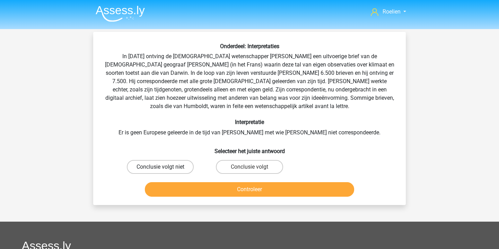
click at [179, 170] on label "Conclusie volgt niet" at bounding box center [160, 167] width 67 height 14
click at [165, 170] on input "Conclusie volgt niet" at bounding box center [162, 169] width 5 height 5
radio input "true"
click at [256, 190] on button "Controleer" at bounding box center [250, 189] width 210 height 15
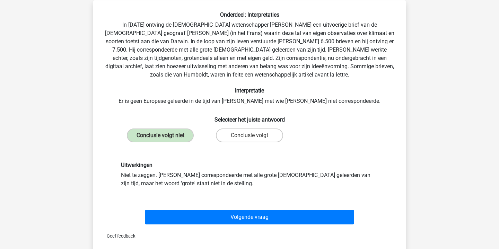
scroll to position [37, 0]
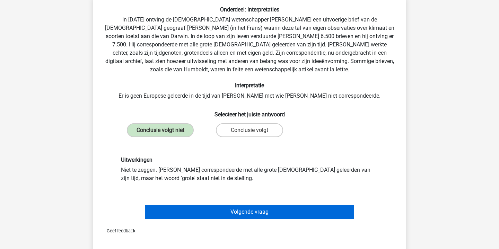
click at [249, 209] on button "Volgende vraag" at bounding box center [250, 212] width 210 height 15
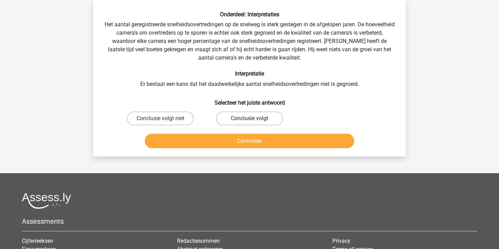
click at [259, 118] on label "Conclusie volgt" at bounding box center [249, 119] width 67 height 14
click at [254, 118] on input "Conclusie volgt" at bounding box center [251, 120] width 5 height 5
radio input "true"
click at [264, 145] on button "Controleer" at bounding box center [250, 141] width 210 height 15
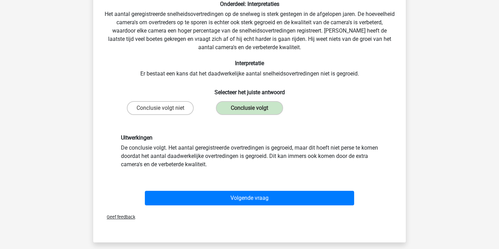
scroll to position [44, 0]
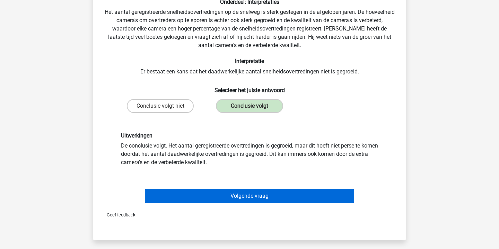
click at [282, 195] on button "Volgende vraag" at bounding box center [250, 196] width 210 height 15
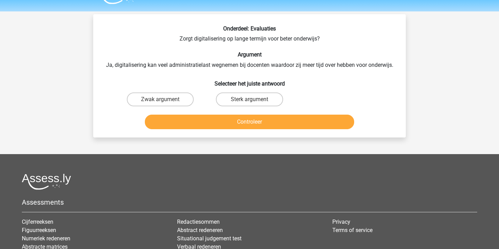
scroll to position [14, 0]
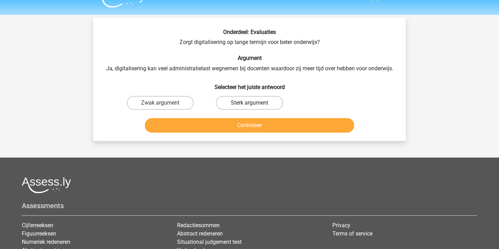
click at [260, 100] on label "Sterk argument" at bounding box center [249, 103] width 67 height 14
click at [254, 103] on input "Sterk argument" at bounding box center [251, 105] width 5 height 5
radio input "true"
click at [273, 129] on button "Controleer" at bounding box center [250, 125] width 210 height 15
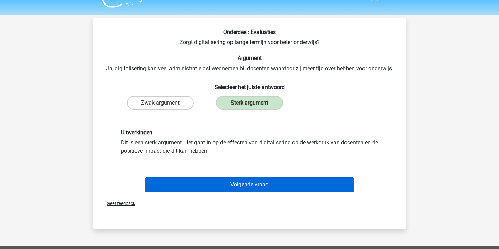
click at [278, 187] on button "Volgende vraag" at bounding box center [250, 184] width 210 height 15
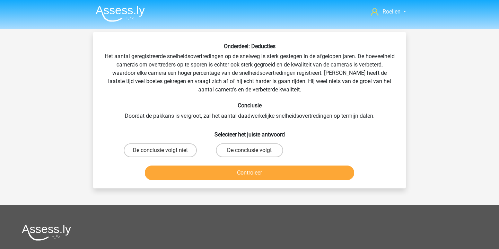
scroll to position [0, 0]
click at [180, 147] on label "De conclusie volgt niet" at bounding box center [160, 150] width 73 height 14
click at [165, 150] on input "De conclusie volgt niet" at bounding box center [162, 152] width 5 height 5
radio input "true"
click at [253, 171] on button "Controleer" at bounding box center [250, 173] width 210 height 15
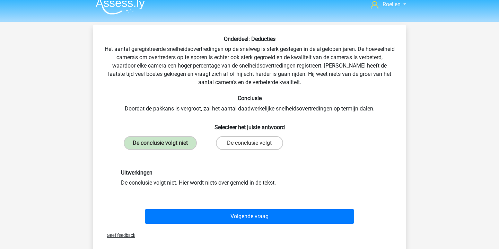
scroll to position [11, 0]
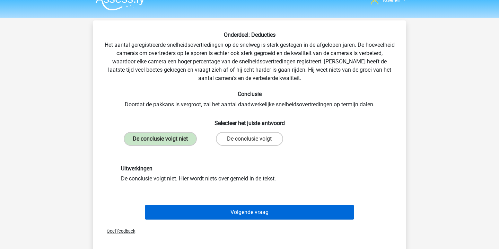
click at [258, 215] on button "Volgende vraag" at bounding box center [250, 212] width 210 height 15
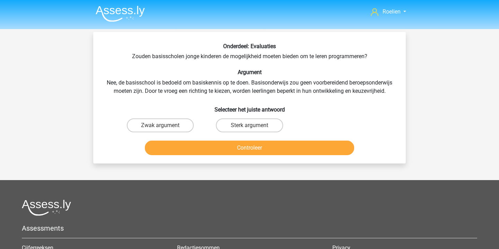
scroll to position [0, 0]
click at [176, 127] on label "Zwak argument" at bounding box center [160, 125] width 67 height 14
click at [165, 127] on input "Zwak argument" at bounding box center [162, 127] width 5 height 5
radio input "true"
click at [234, 150] on button "Controleer" at bounding box center [250, 148] width 210 height 15
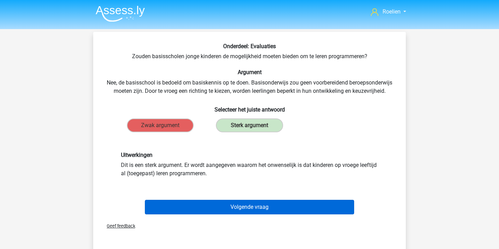
click at [270, 205] on button "Volgende vraag" at bounding box center [250, 207] width 210 height 15
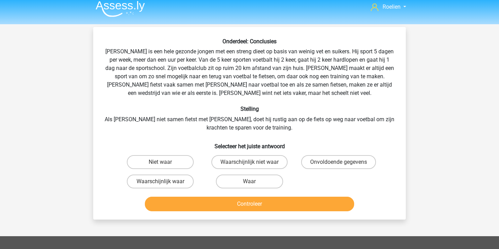
scroll to position [3, 0]
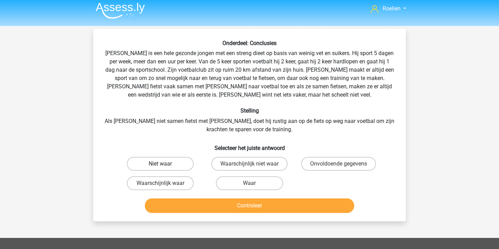
click at [183, 164] on label "Niet waar" at bounding box center [160, 164] width 67 height 14
click at [165, 164] on input "Niet waar" at bounding box center [162, 166] width 5 height 5
radio input "true"
click at [269, 205] on button "Controleer" at bounding box center [250, 205] width 210 height 15
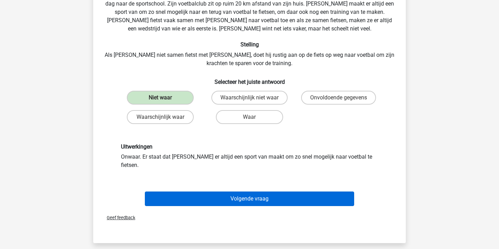
click at [284, 192] on button "Volgende vraag" at bounding box center [250, 199] width 210 height 15
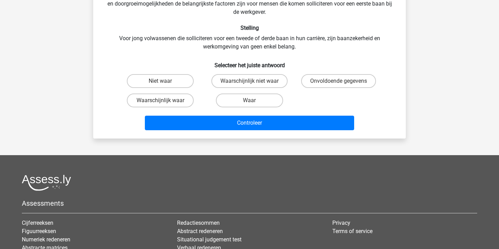
scroll to position [32, 0]
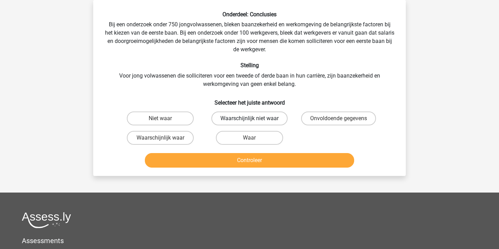
click at [268, 120] on label "Waarschijnlijk niet waar" at bounding box center [249, 119] width 76 height 14
click at [254, 120] on input "Waarschijnlijk niet waar" at bounding box center [251, 120] width 5 height 5
radio input "true"
click at [283, 168] on button "Controleer" at bounding box center [250, 160] width 210 height 15
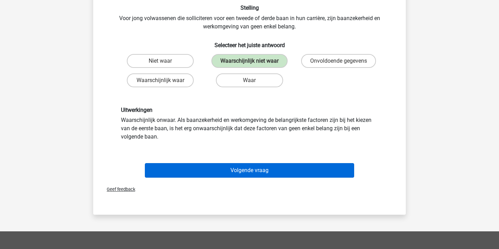
click at [268, 178] on button "Volgende vraag" at bounding box center [250, 170] width 210 height 15
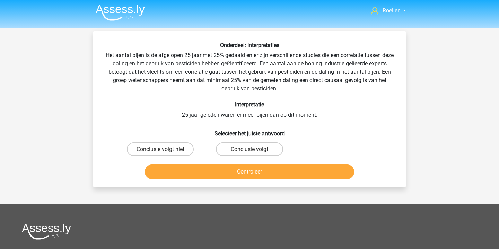
scroll to position [0, 0]
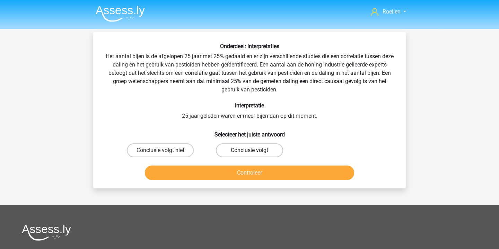
click at [247, 149] on label "Conclusie volgt" at bounding box center [249, 150] width 67 height 14
click at [249, 150] on input "Conclusie volgt" at bounding box center [251, 152] width 5 height 5
radio input "true"
click at [258, 176] on button "Controleer" at bounding box center [250, 173] width 210 height 15
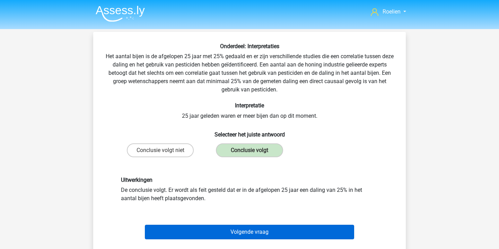
click at [247, 231] on button "Volgende vraag" at bounding box center [250, 232] width 210 height 15
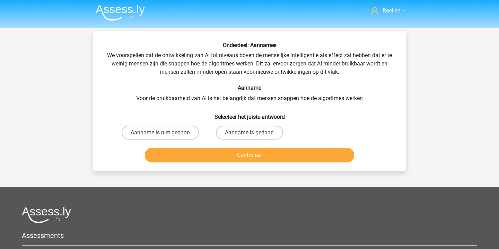
scroll to position [0, 0]
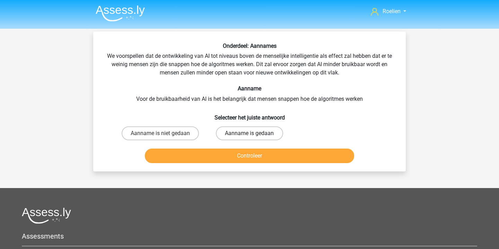
click at [254, 135] on label "Aanname is gedaan" at bounding box center [249, 133] width 67 height 14
click at [254, 135] on input "Aanname is gedaan" at bounding box center [251, 135] width 5 height 5
radio input "true"
click at [259, 156] on button "Controleer" at bounding box center [250, 156] width 210 height 15
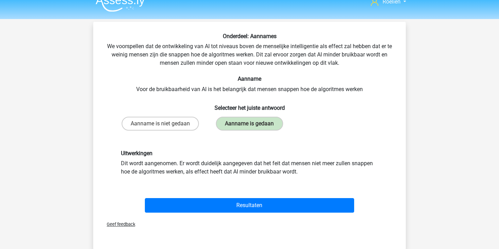
scroll to position [23, 0]
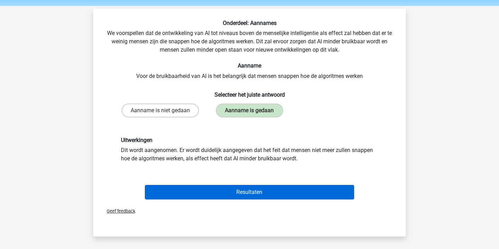
click at [273, 192] on button "Resultaten" at bounding box center [250, 192] width 210 height 15
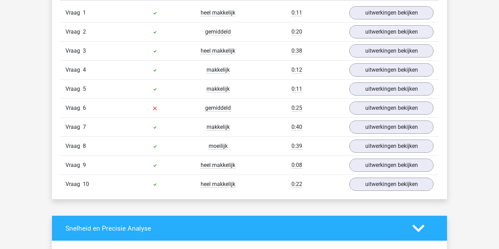
scroll to position [476, 0]
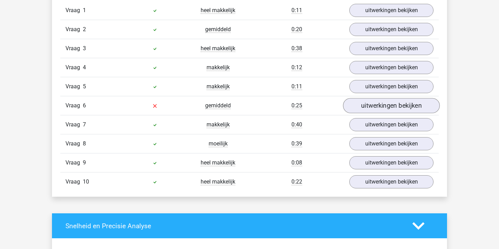
click at [382, 106] on link "uitwerkingen bekijken" at bounding box center [391, 105] width 97 height 15
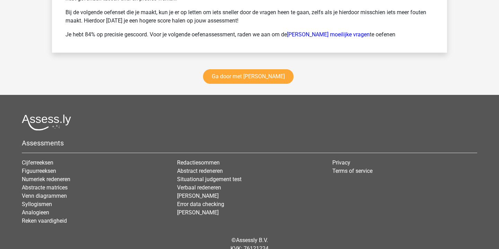
scroll to position [1207, 0]
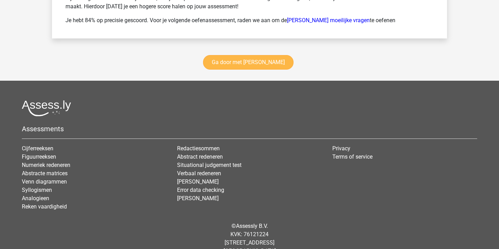
click at [271, 62] on link "Ga door met [PERSON_NAME]" at bounding box center [248, 62] width 90 height 15
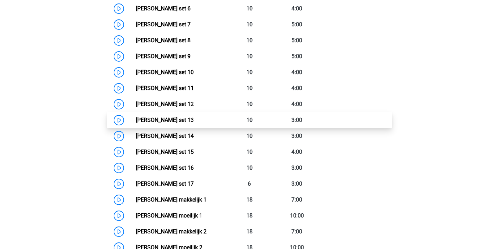
scroll to position [441, 0]
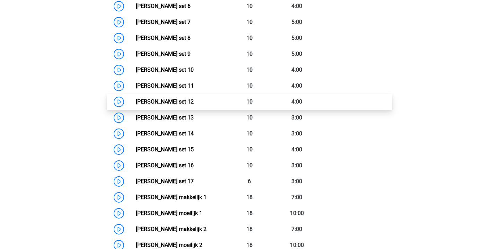
click at [136, 102] on link "Watson Glaser set 12" at bounding box center [165, 101] width 58 height 7
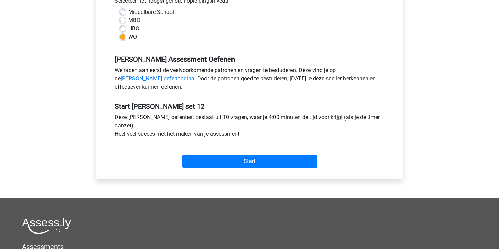
scroll to position [166, 0]
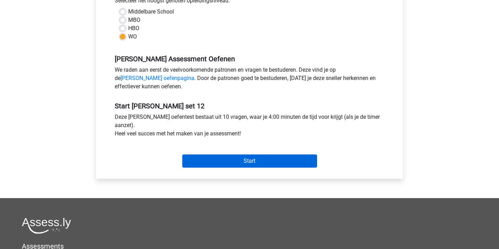
click at [268, 159] on input "Start" at bounding box center [249, 160] width 135 height 13
